Goal: Navigation & Orientation: Find specific page/section

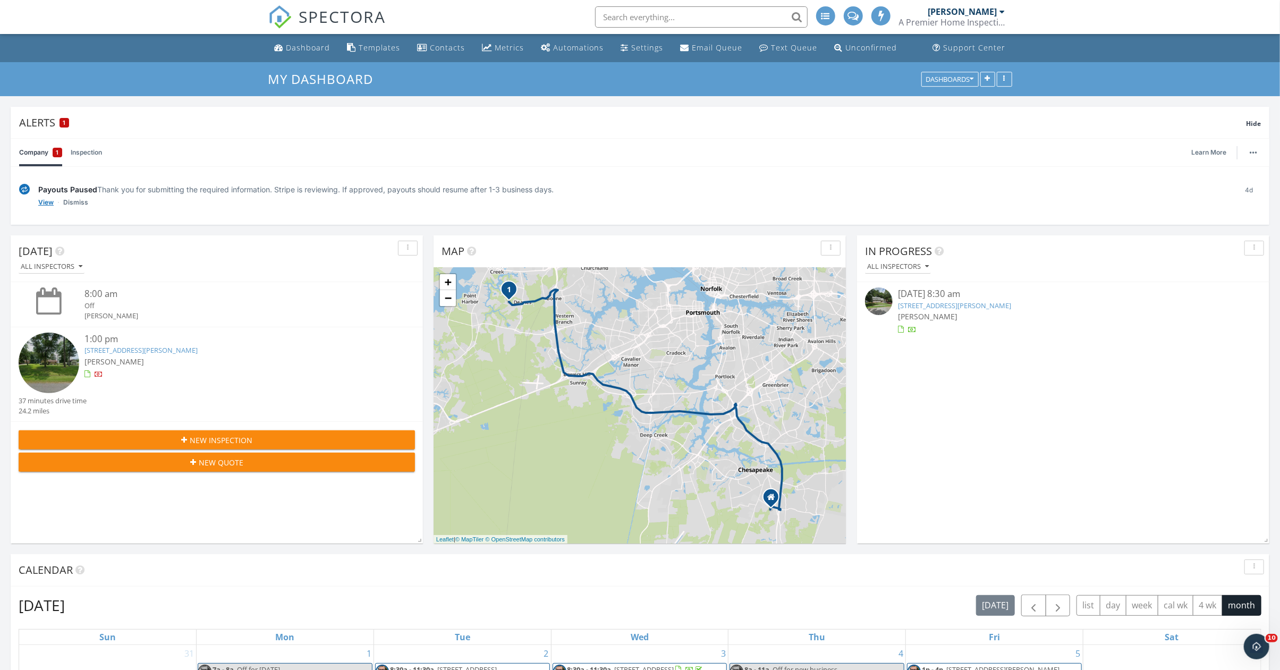
click at [46, 201] on link "View" at bounding box center [45, 202] width 15 height 11
click at [75, 200] on link "Dismiss" at bounding box center [75, 202] width 25 height 11
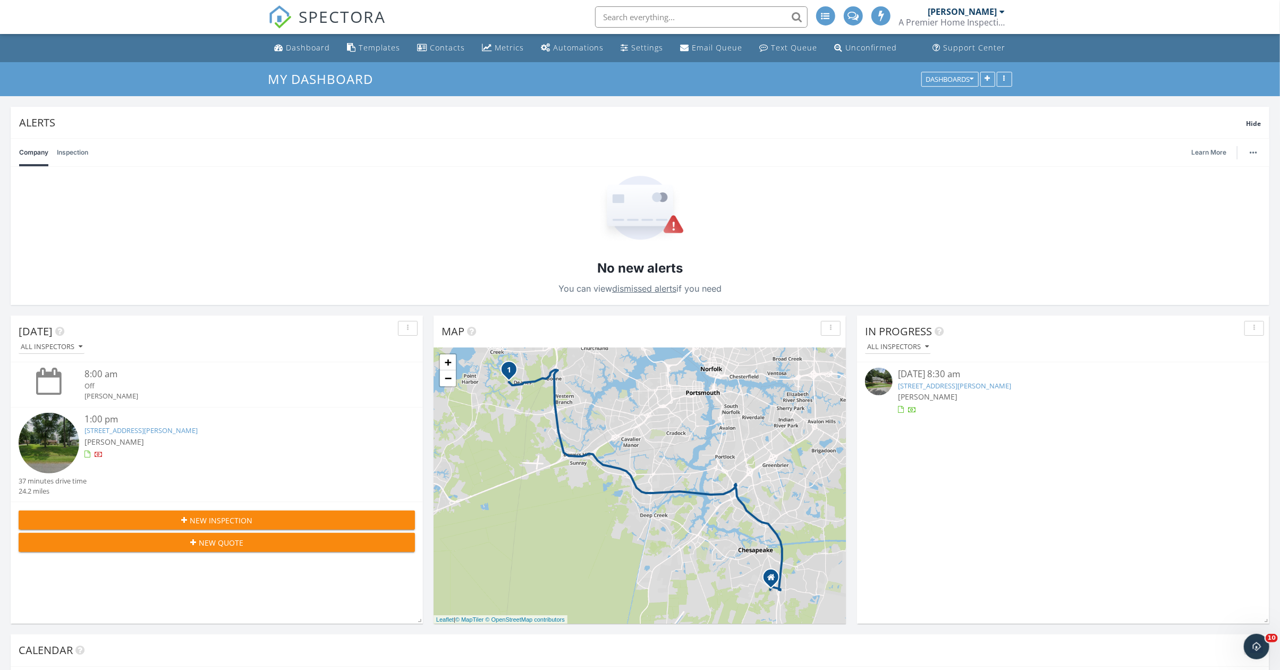
click at [75, 145] on link "Inspection" at bounding box center [72, 153] width 31 height 28
click at [37, 146] on link "Company" at bounding box center [33, 153] width 29 height 28
click at [1257, 121] on span "Hide" at bounding box center [1253, 123] width 15 height 9
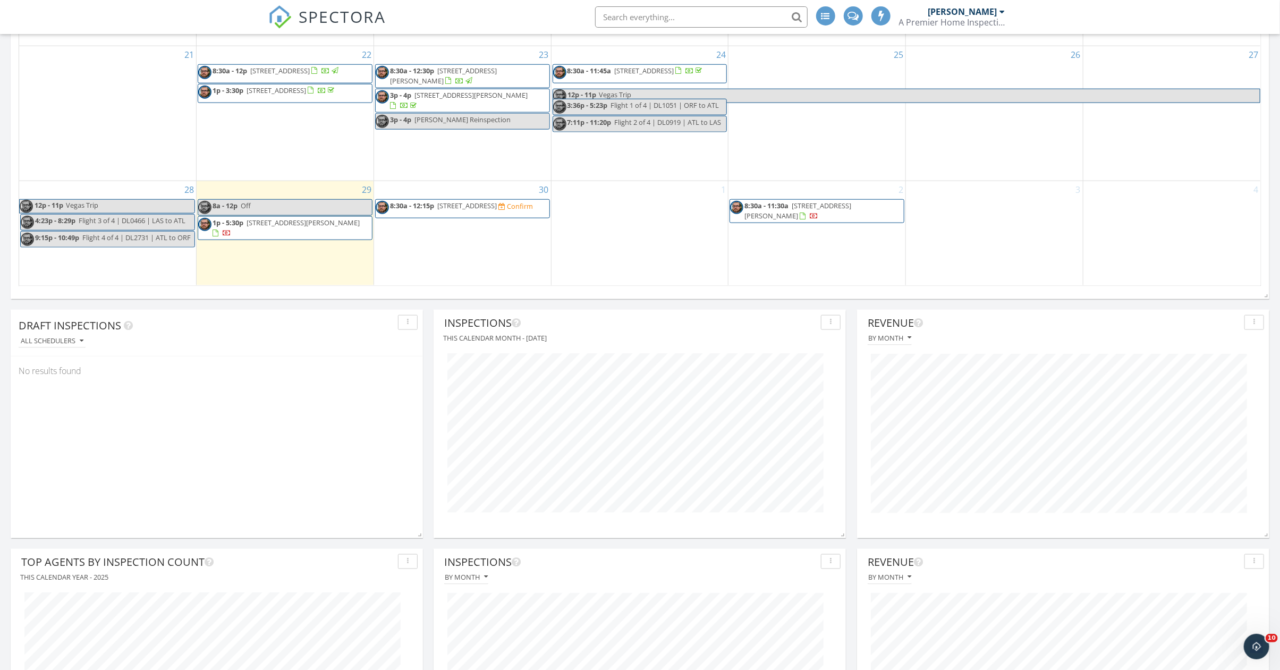
scroll to position [903, 0]
click at [522, 204] on span "8:30a - 12:15p 1649 Cardigan St, Chesapeake 23324 Confirm" at bounding box center [454, 207] width 157 height 16
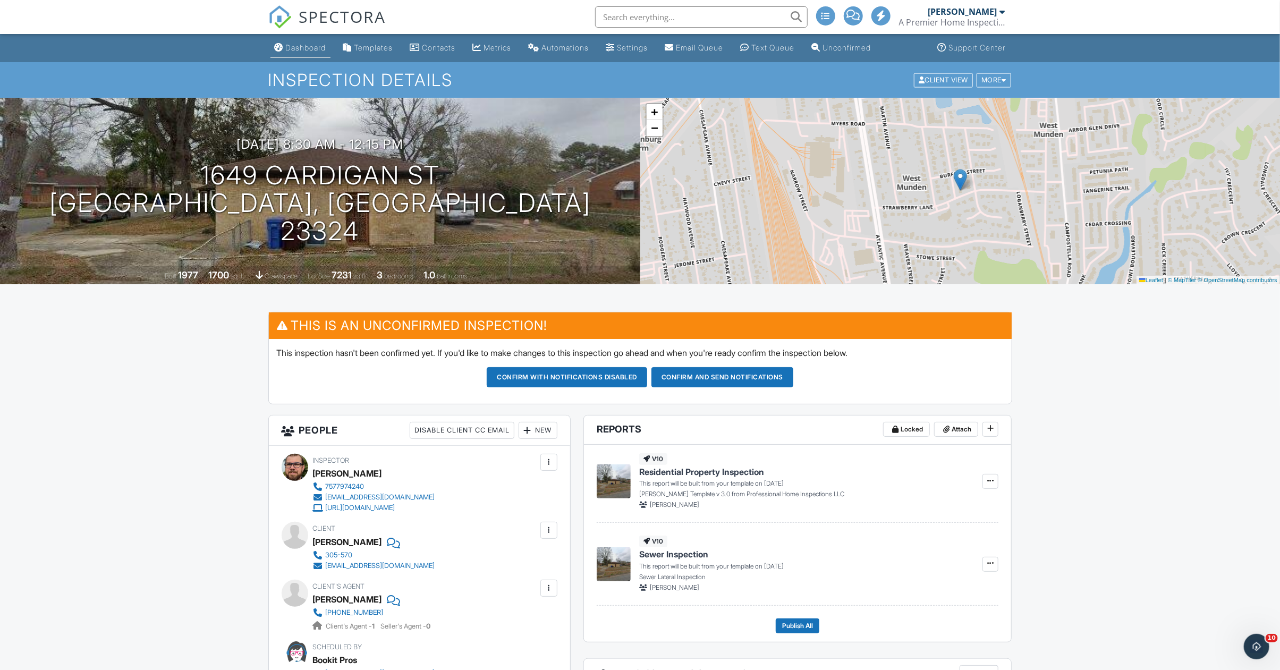
click at [310, 43] on div "Dashboard" at bounding box center [306, 47] width 40 height 9
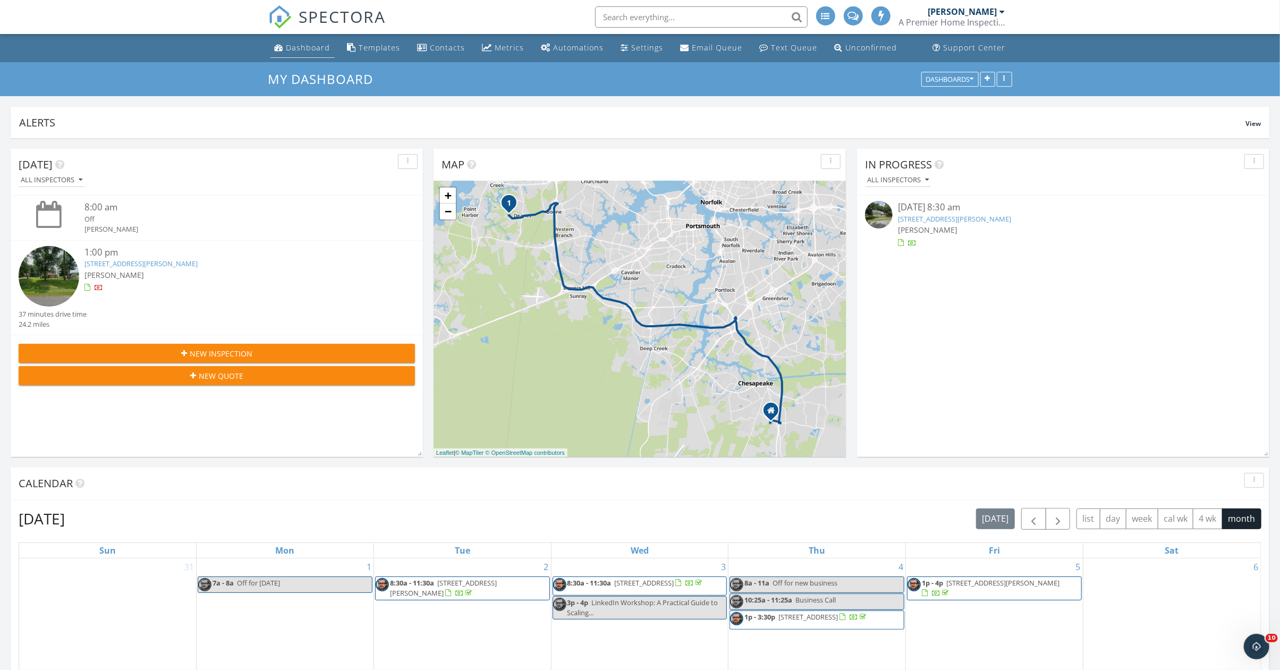
click at [321, 50] on div "Dashboard" at bounding box center [308, 48] width 44 height 10
